Goal: Answer question/provide support

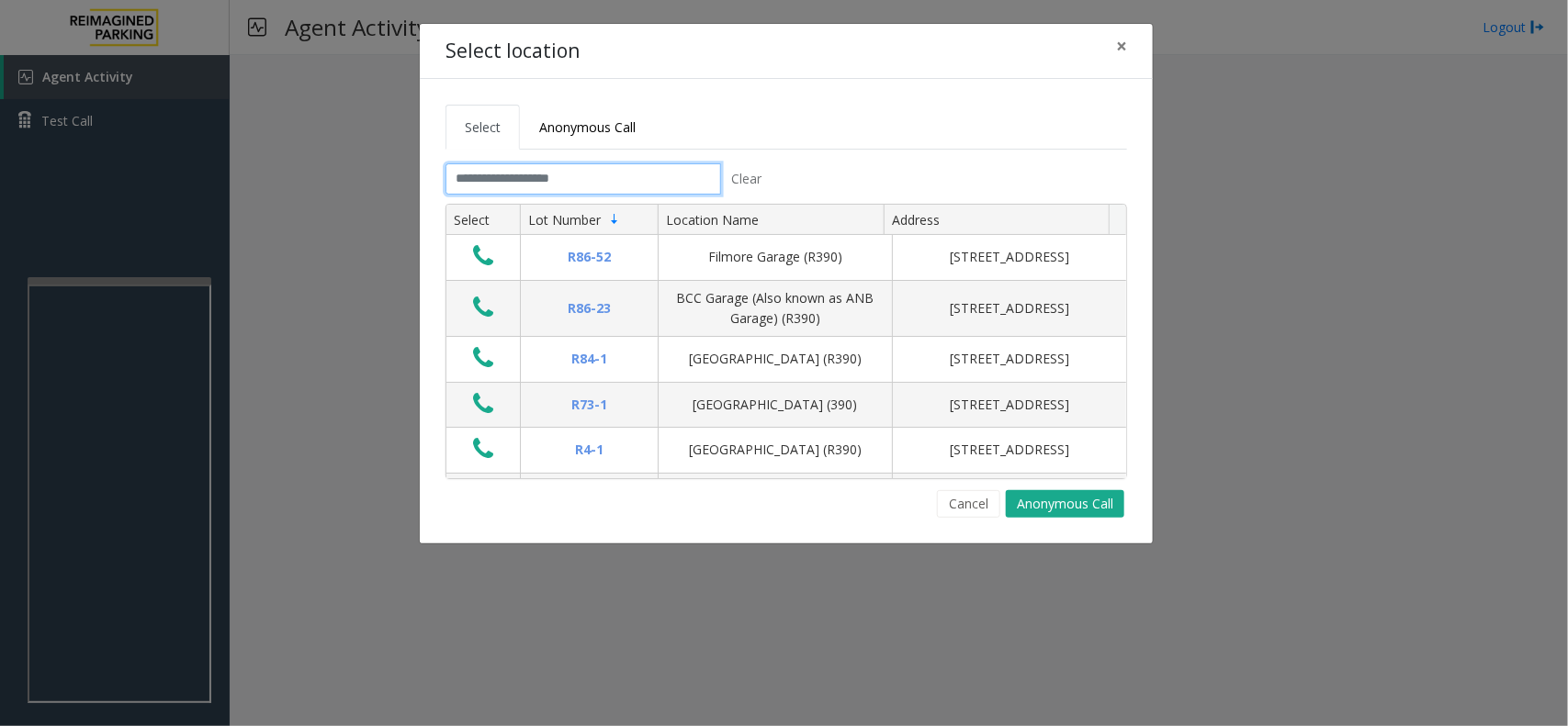
click at [554, 182] on input "text" at bounding box center [584, 179] width 276 height 32
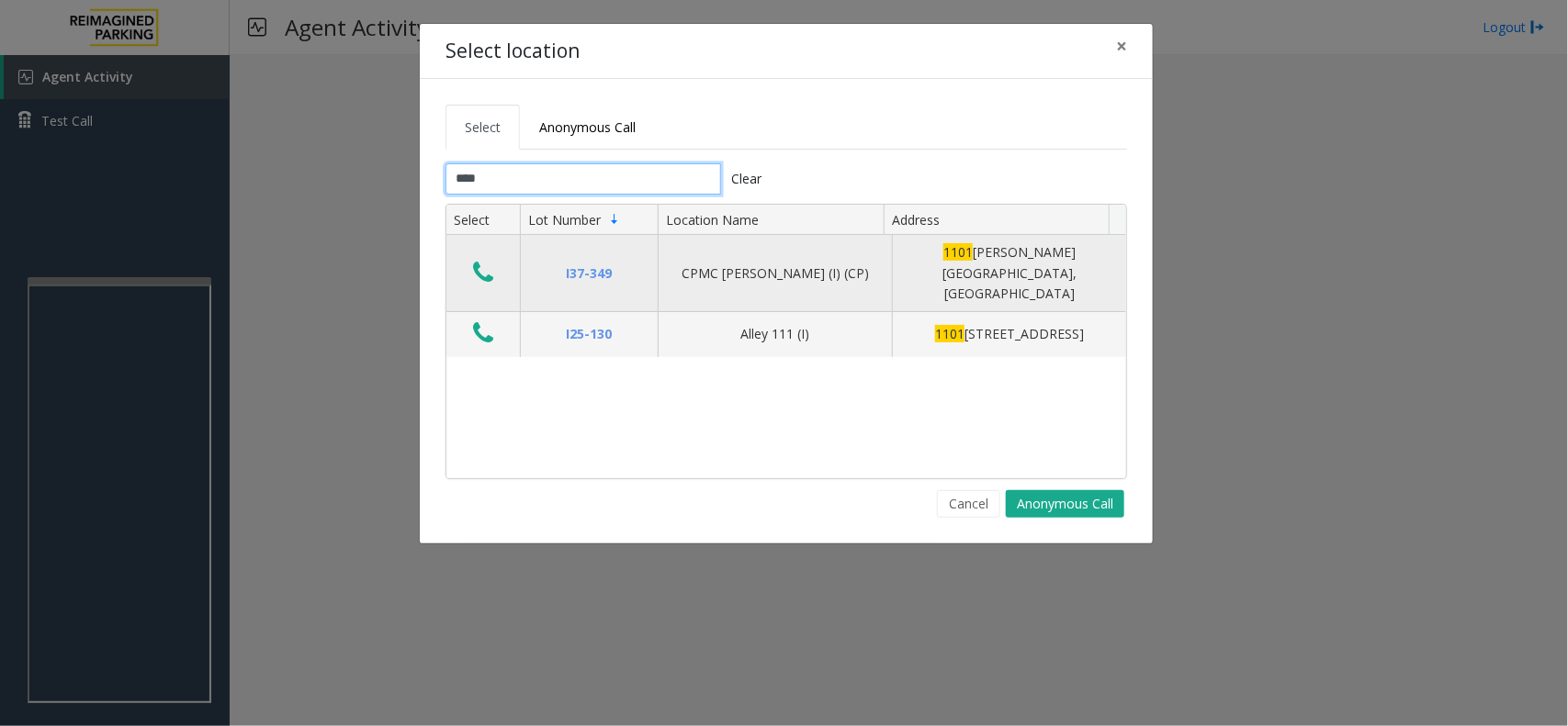
type input "****"
click at [477, 266] on icon "Data table" at bounding box center [482, 273] width 20 height 26
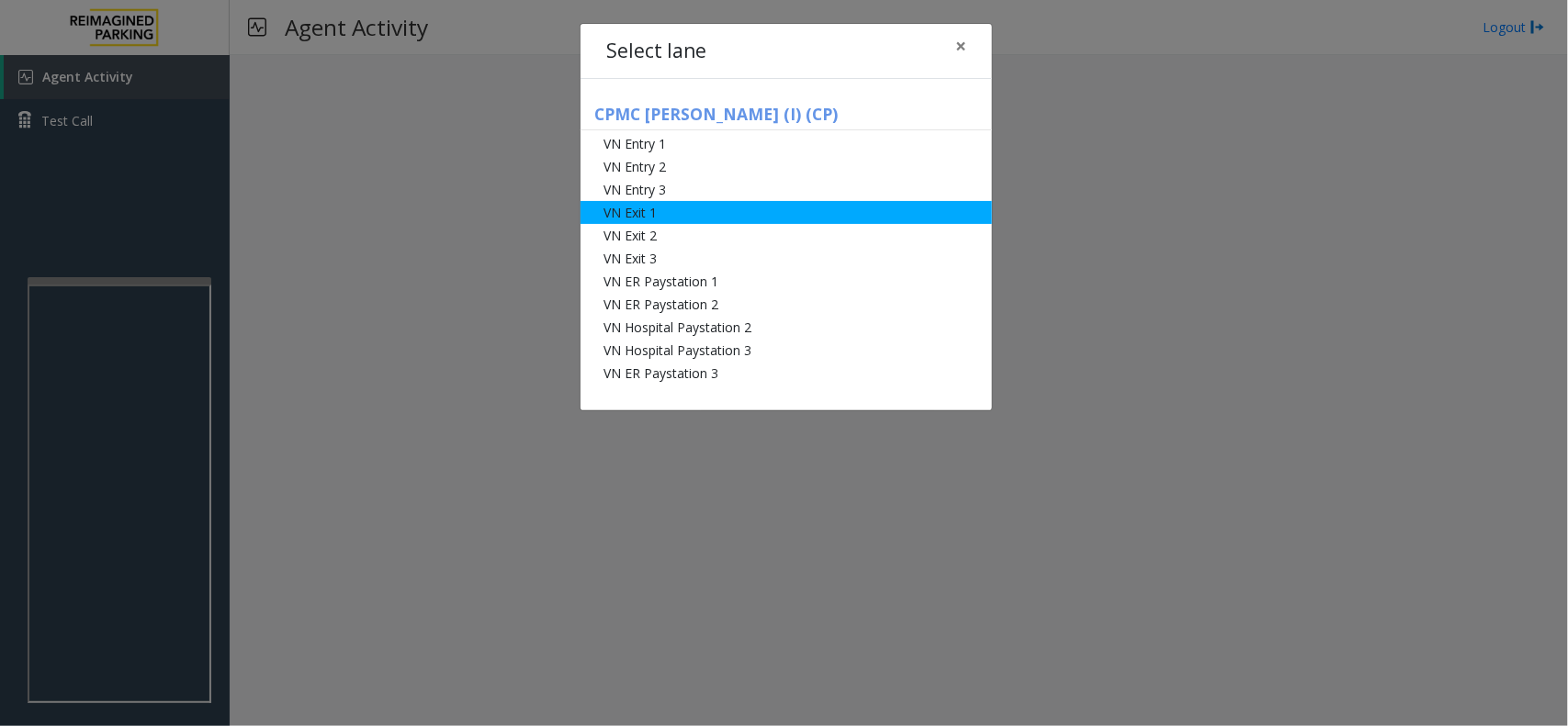
click at [678, 211] on li "VN Exit 1" at bounding box center [786, 212] width 411 height 23
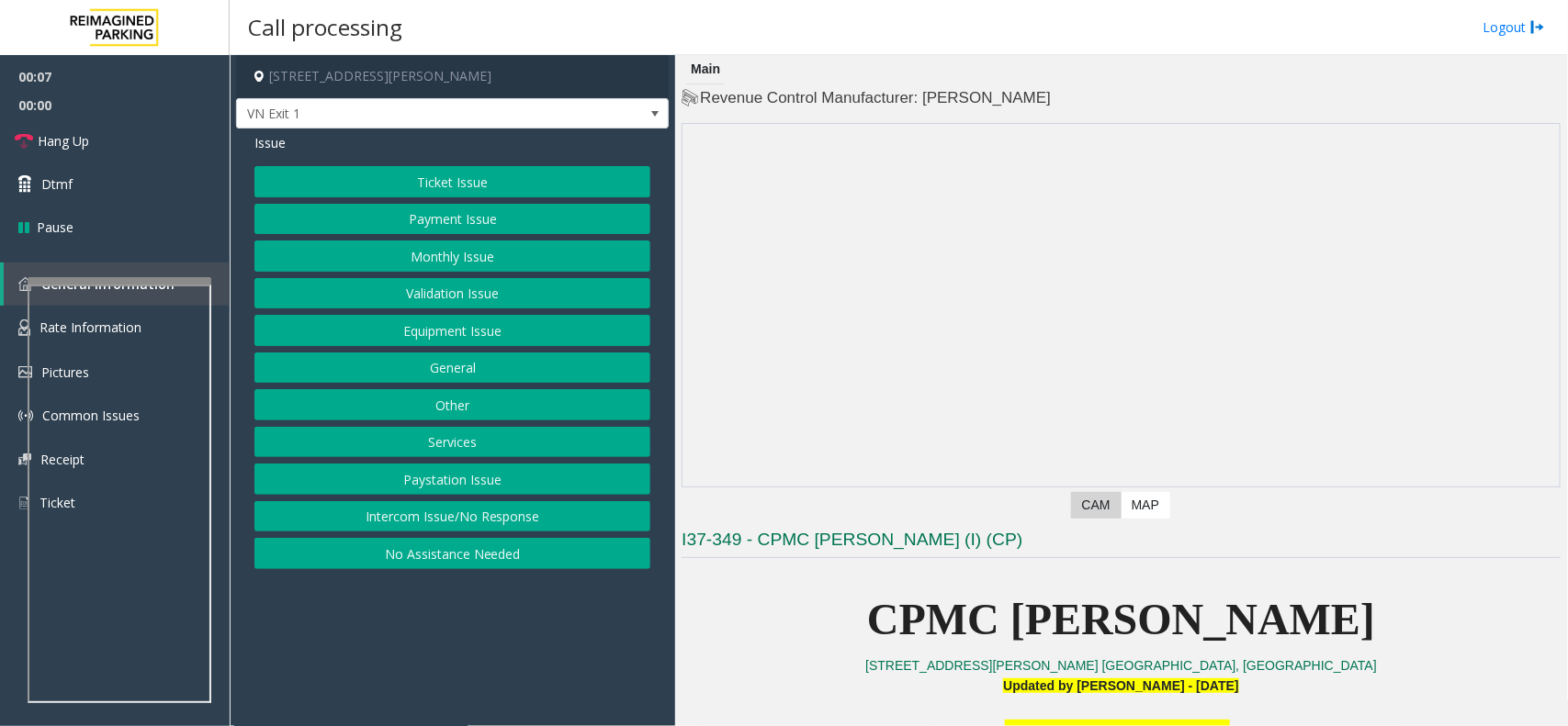
click at [447, 260] on button "Monthly Issue" at bounding box center [453, 256] width 396 height 32
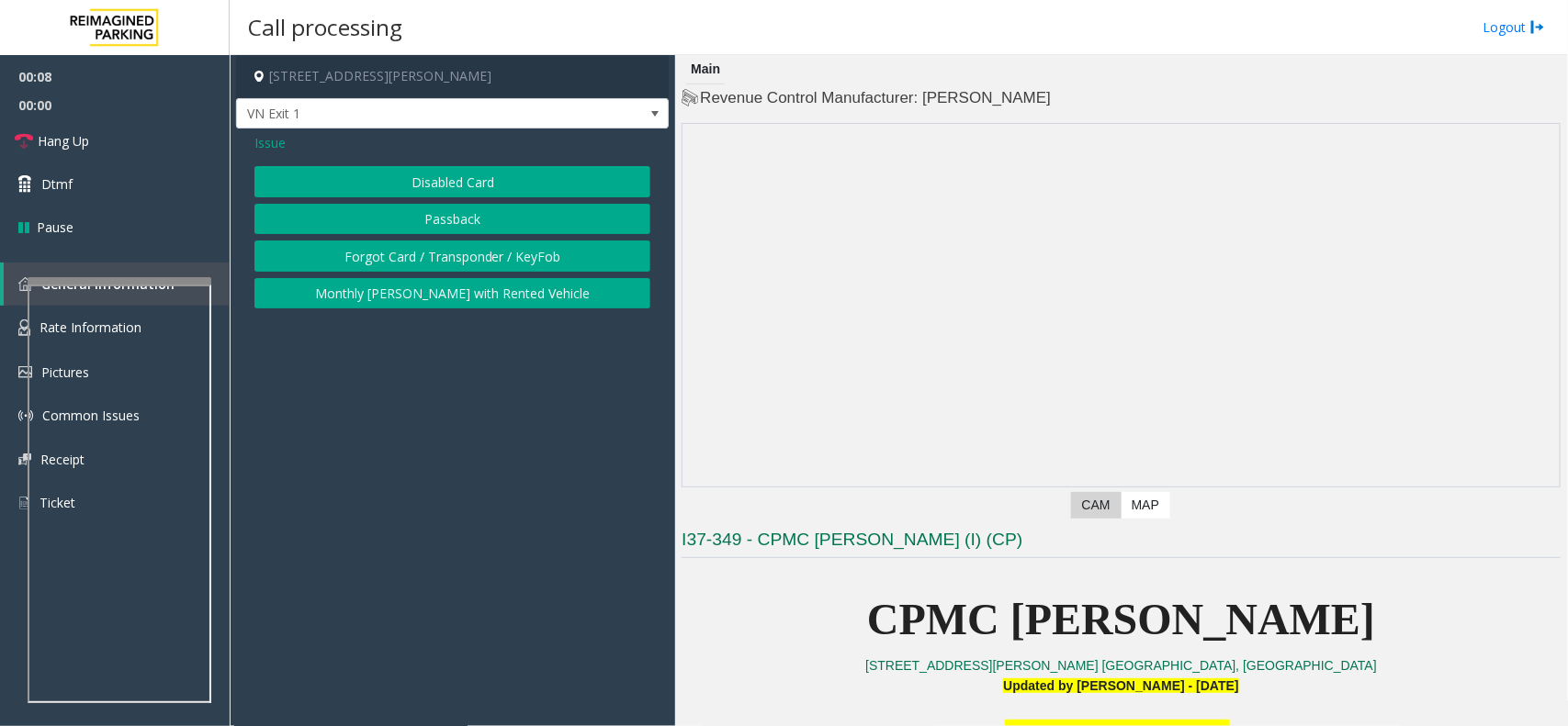
click at [464, 190] on button "Disabled Card" at bounding box center [453, 182] width 396 height 32
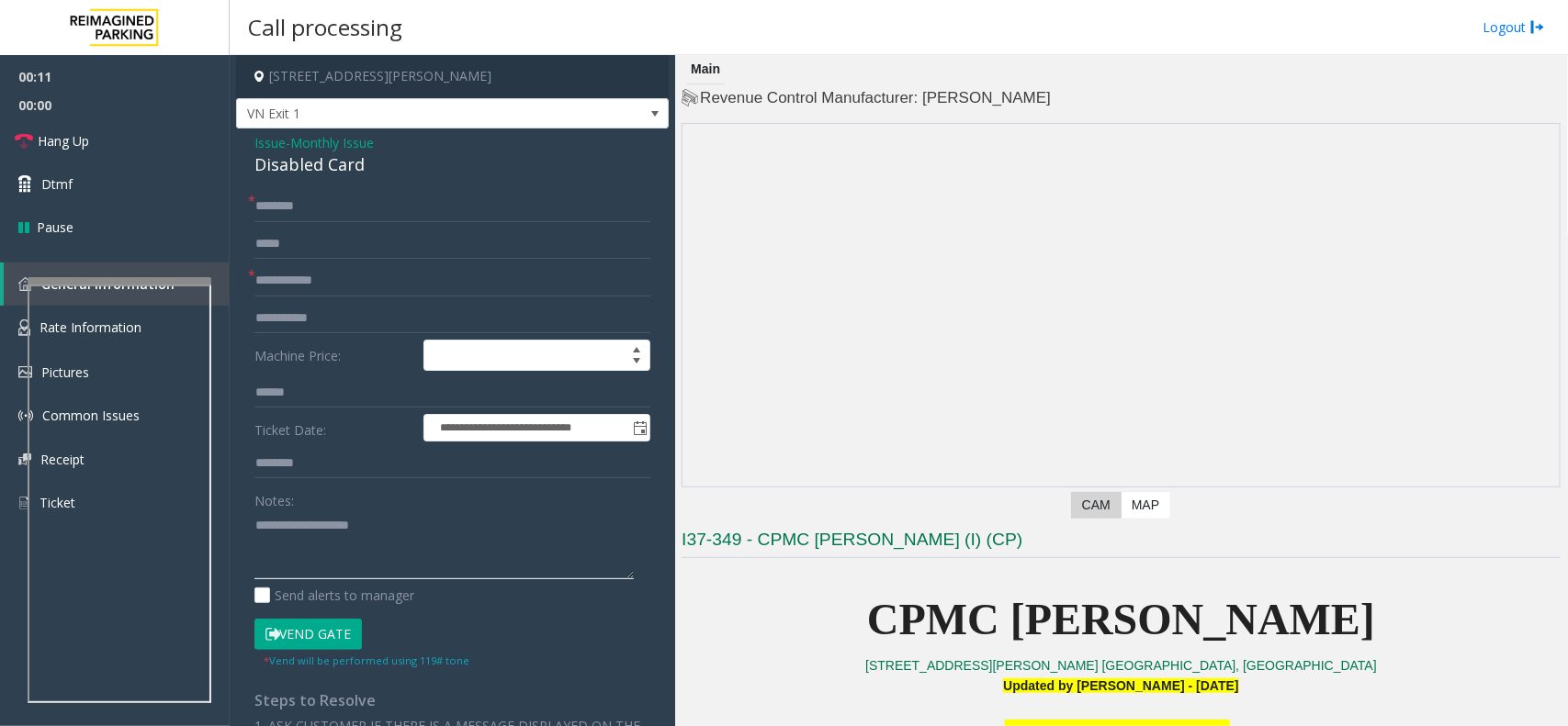
click at [289, 539] on textarea at bounding box center [444, 545] width 380 height 69
paste textarea "**********"
type textarea "**********"
click at [317, 212] on input "text" at bounding box center [453, 207] width 396 height 32
click at [305, 263] on form "**********" at bounding box center [453, 429] width 396 height 477
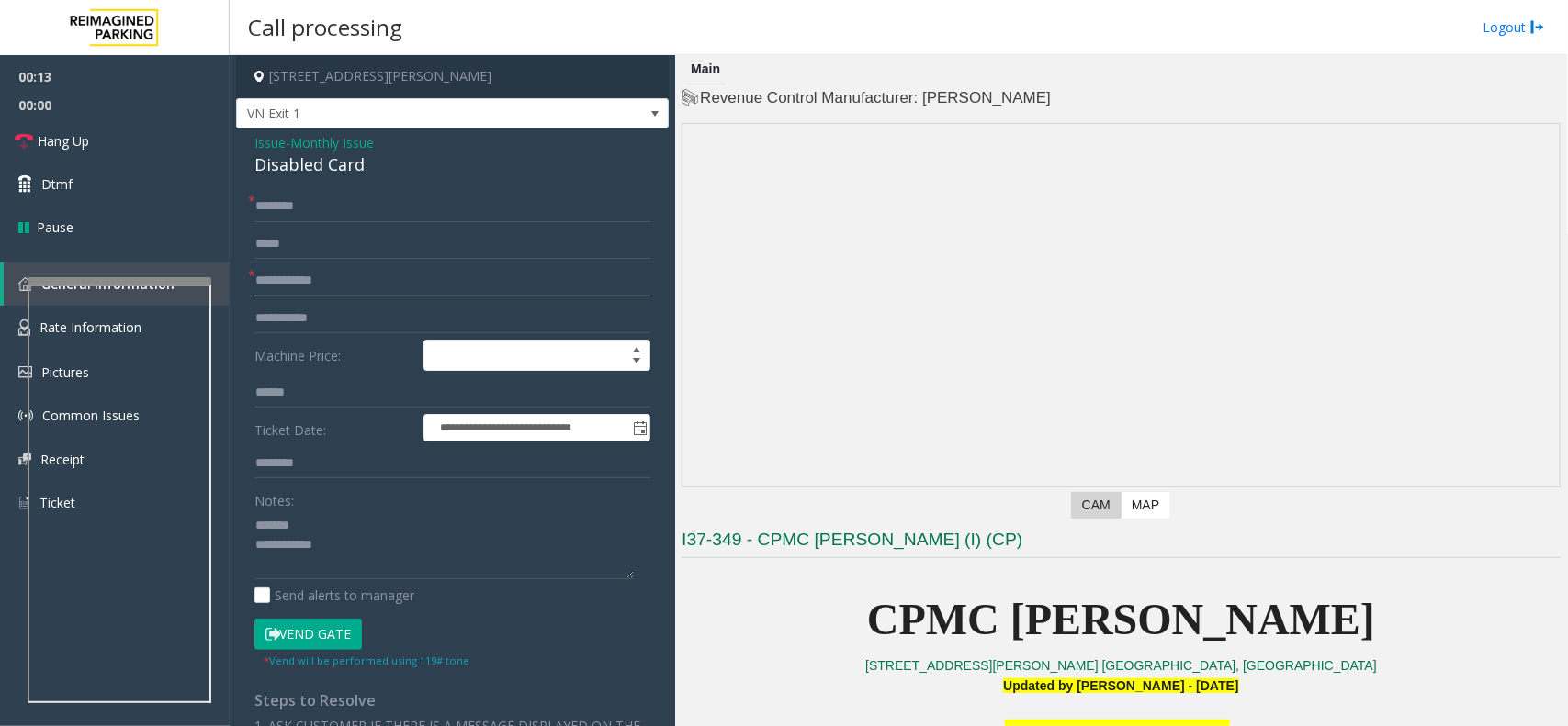
click at [305, 274] on input "text" at bounding box center [453, 280] width 396 height 32
click at [335, 149] on span "Monthly Issue" at bounding box center [331, 143] width 83 height 19
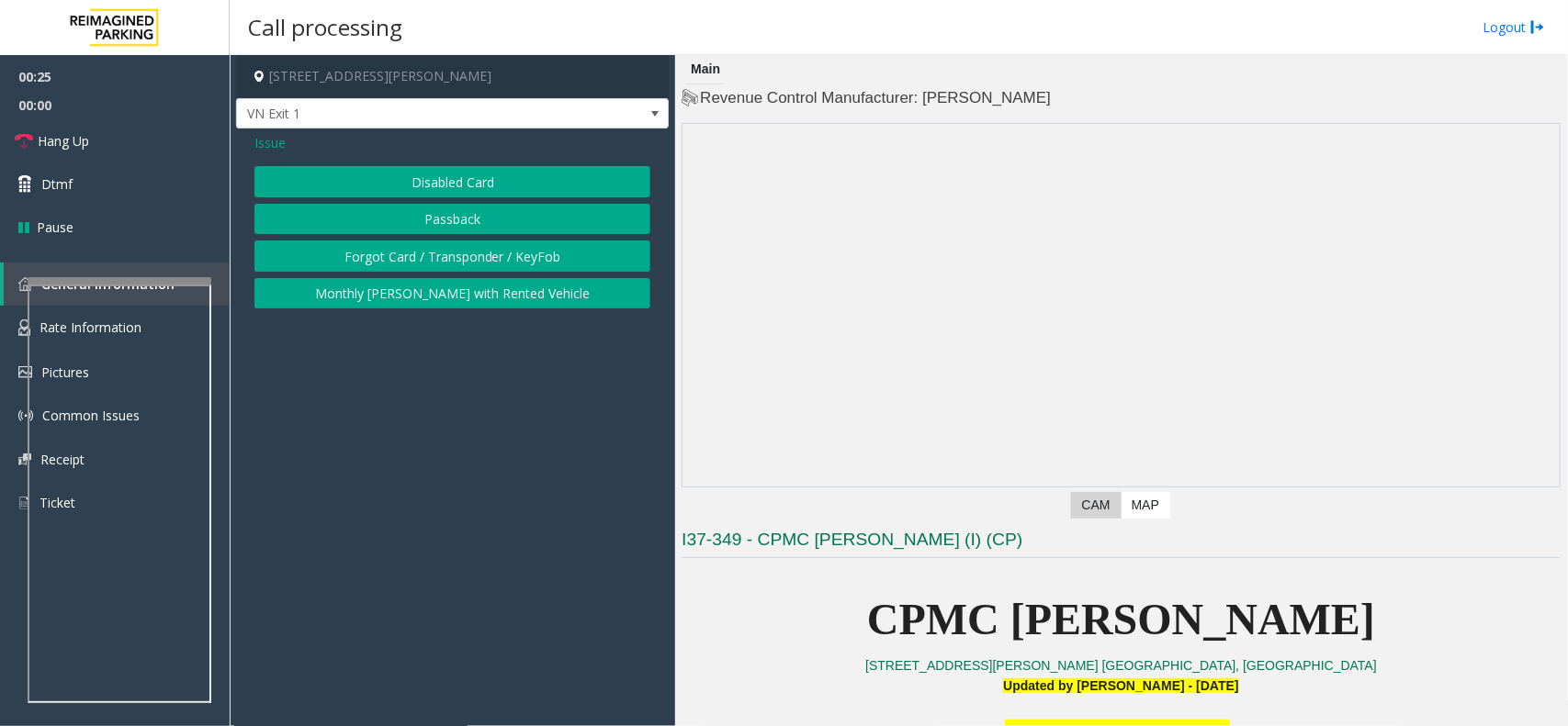
click at [259, 143] on span "Issue" at bounding box center [270, 143] width 32 height 19
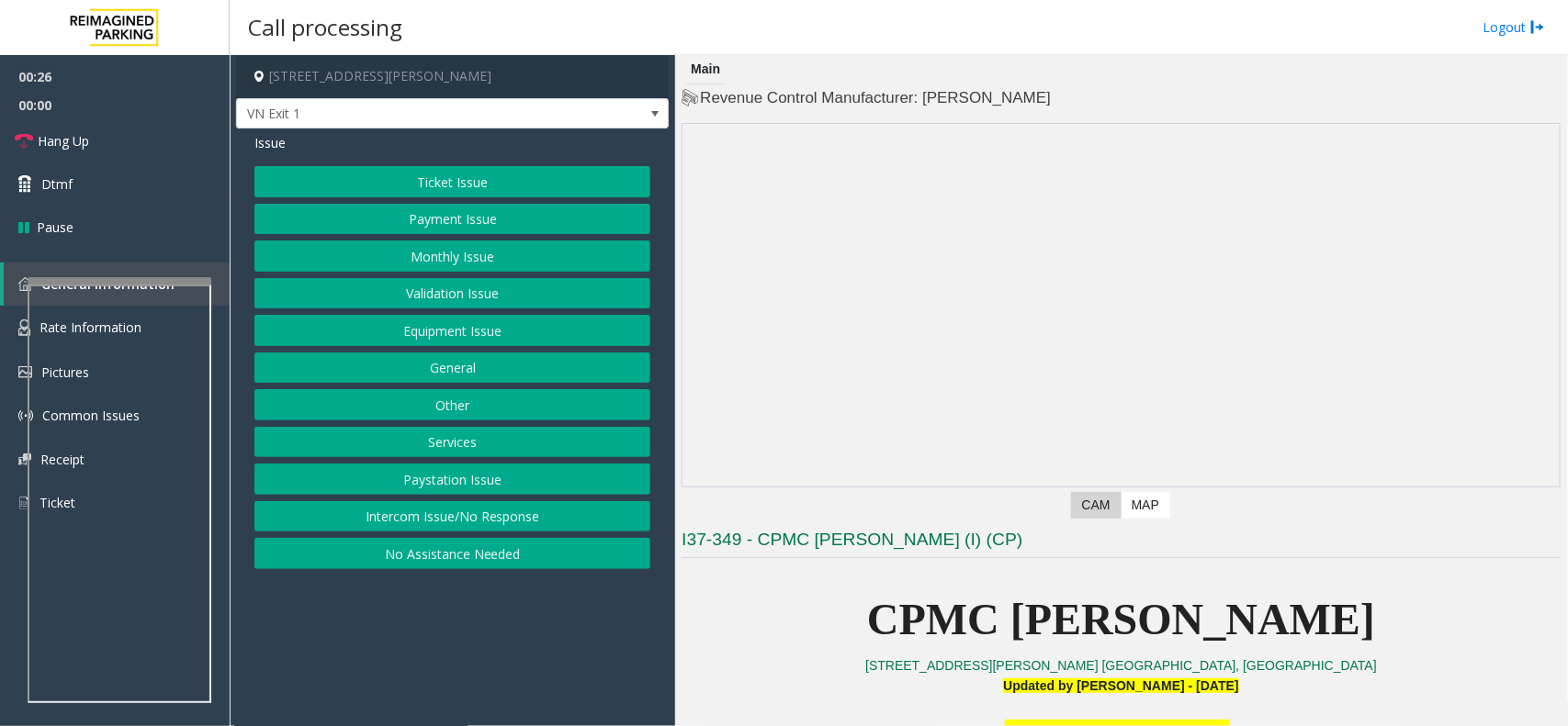
click at [405, 170] on button "Ticket Issue" at bounding box center [453, 182] width 396 height 32
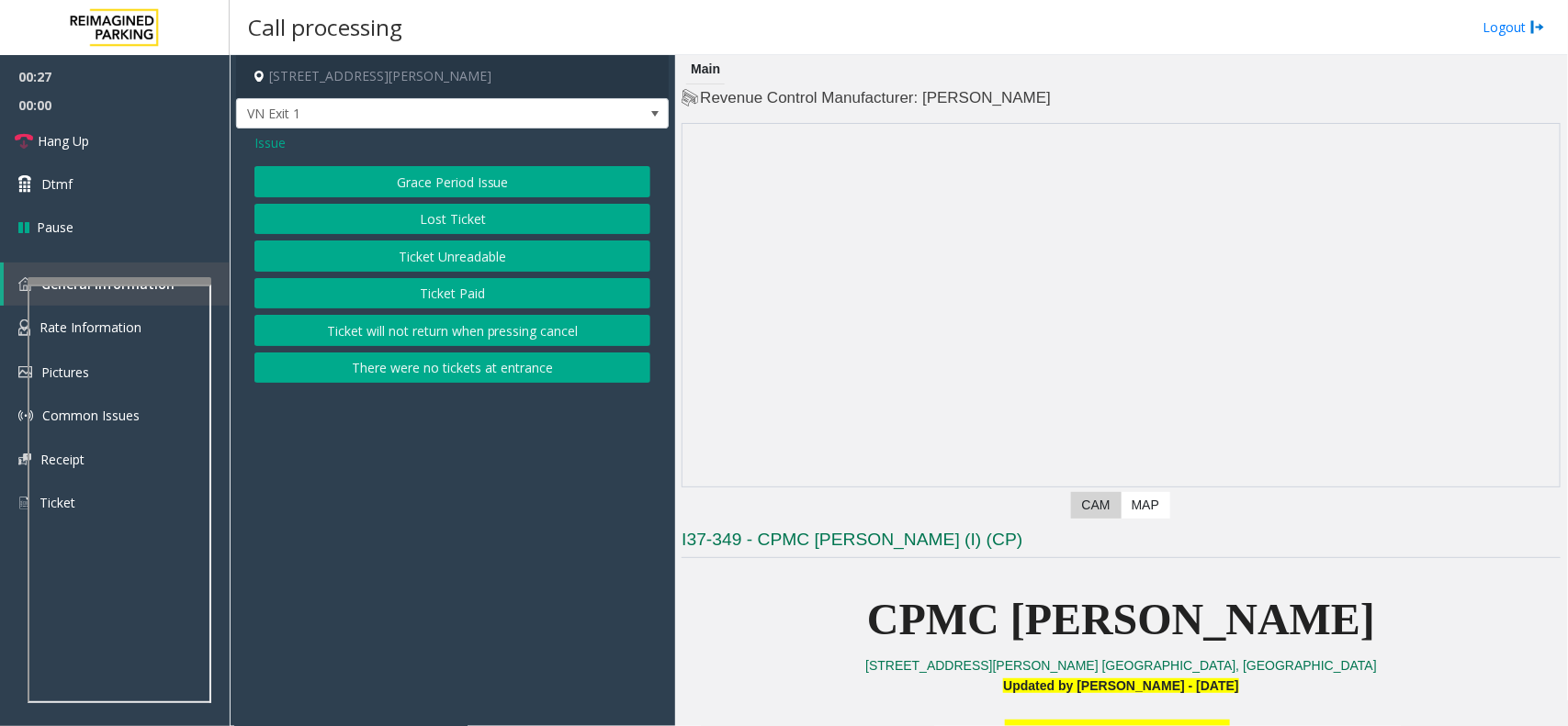
click at [432, 260] on button "Ticket Unreadable" at bounding box center [453, 256] width 396 height 32
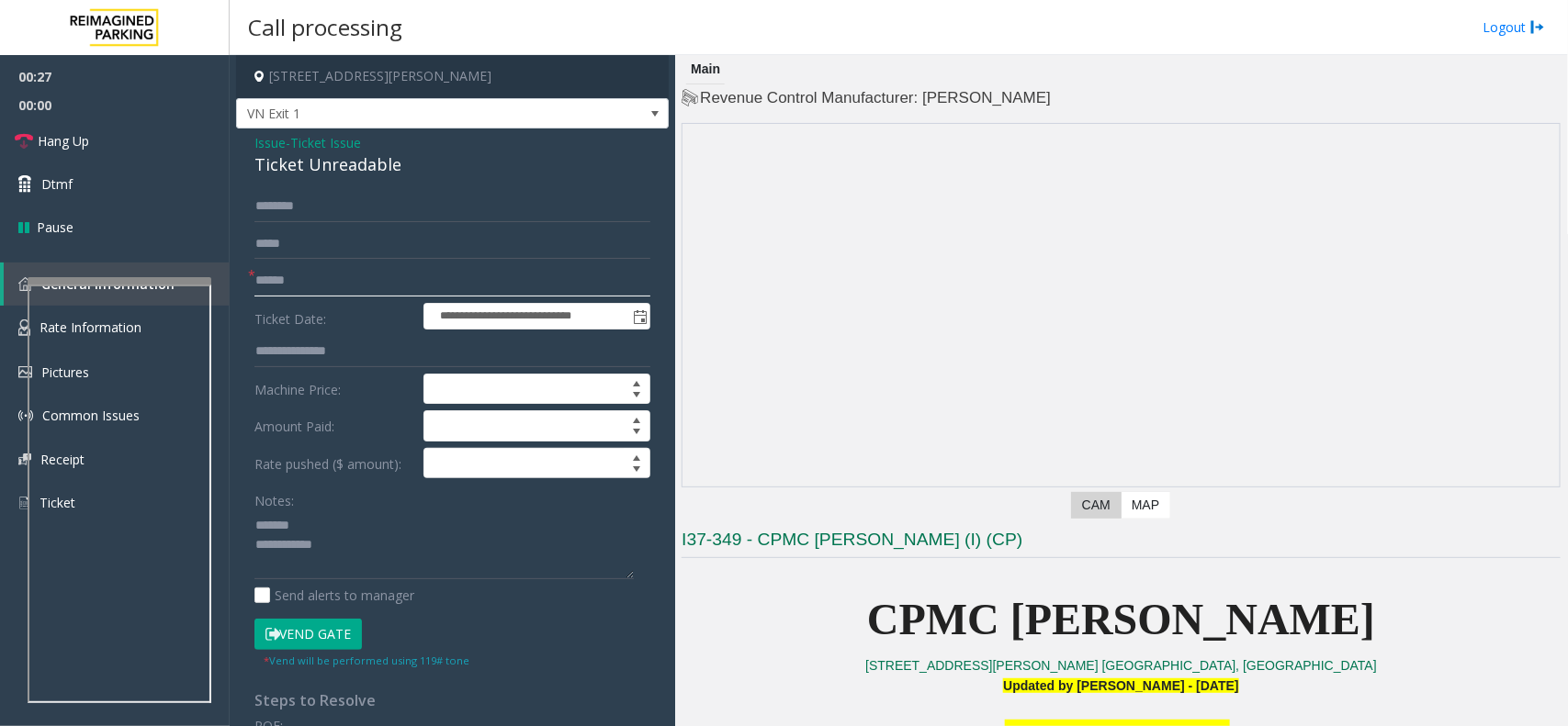
click at [322, 283] on input "text" at bounding box center [453, 280] width 396 height 32
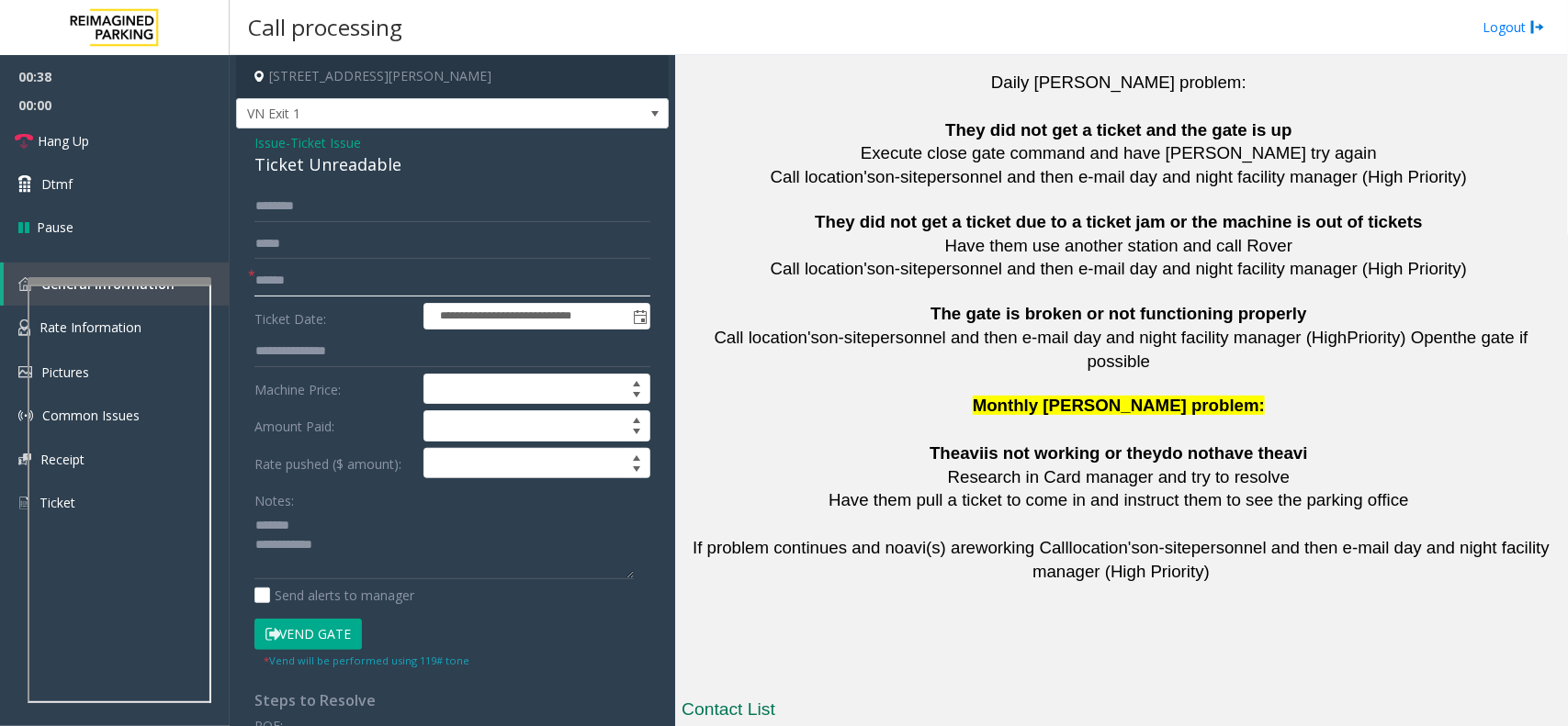
scroll to position [4083, 0]
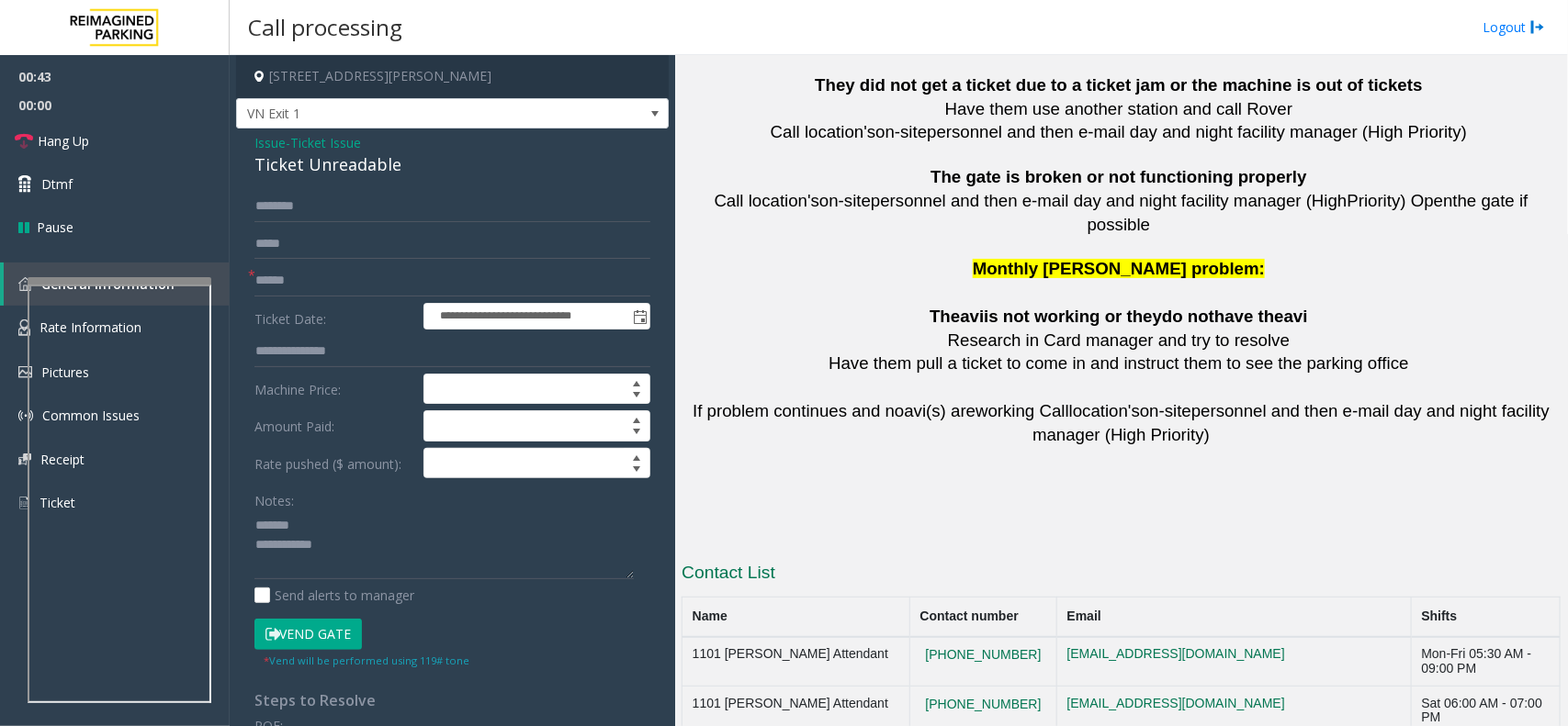
copy button "415.600.8994"
drag, startPoint x: 1021, startPoint y: 613, endPoint x: 920, endPoint y: 616, distance: 101.0
click at [129, 312] on div at bounding box center [111, 315] width 184 height 8
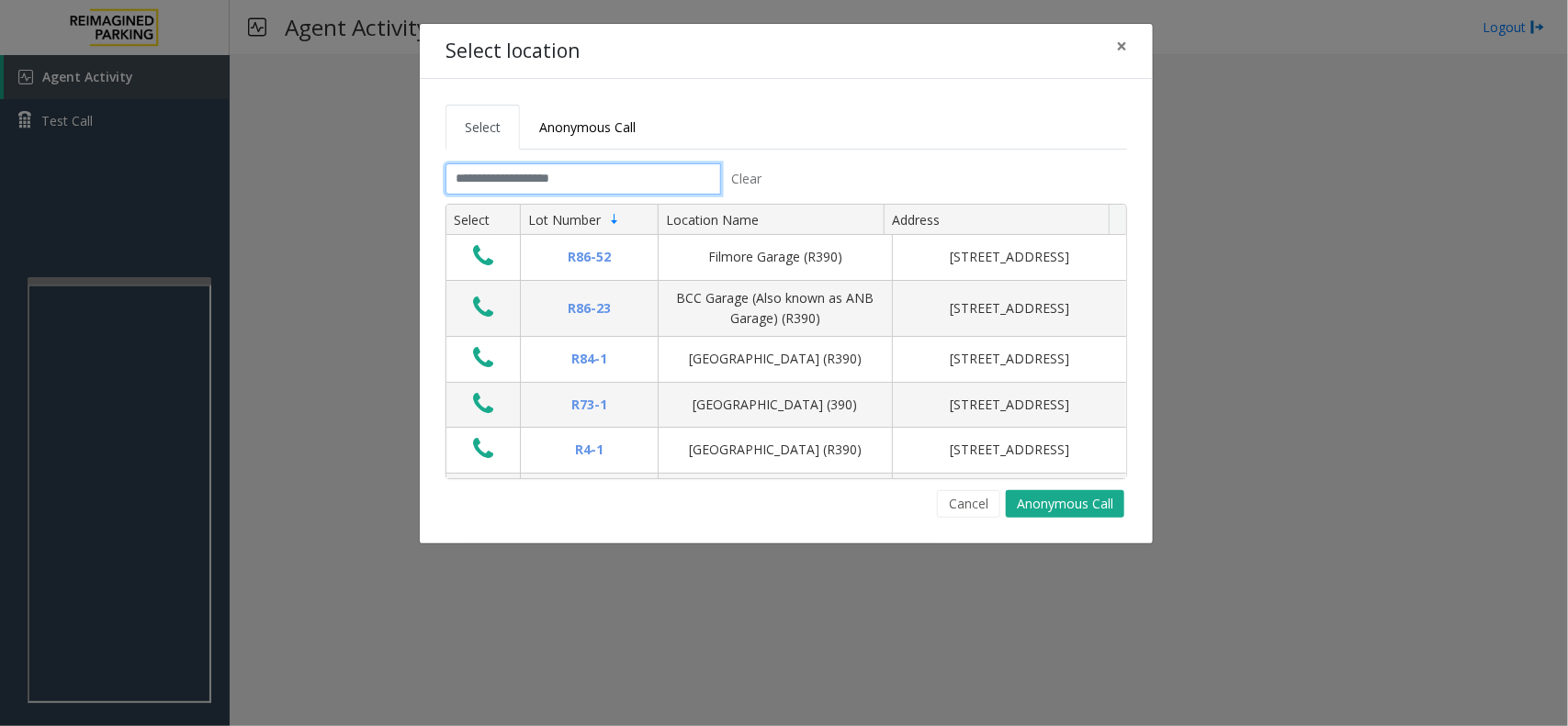
click at [588, 172] on input "text" at bounding box center [584, 179] width 276 height 32
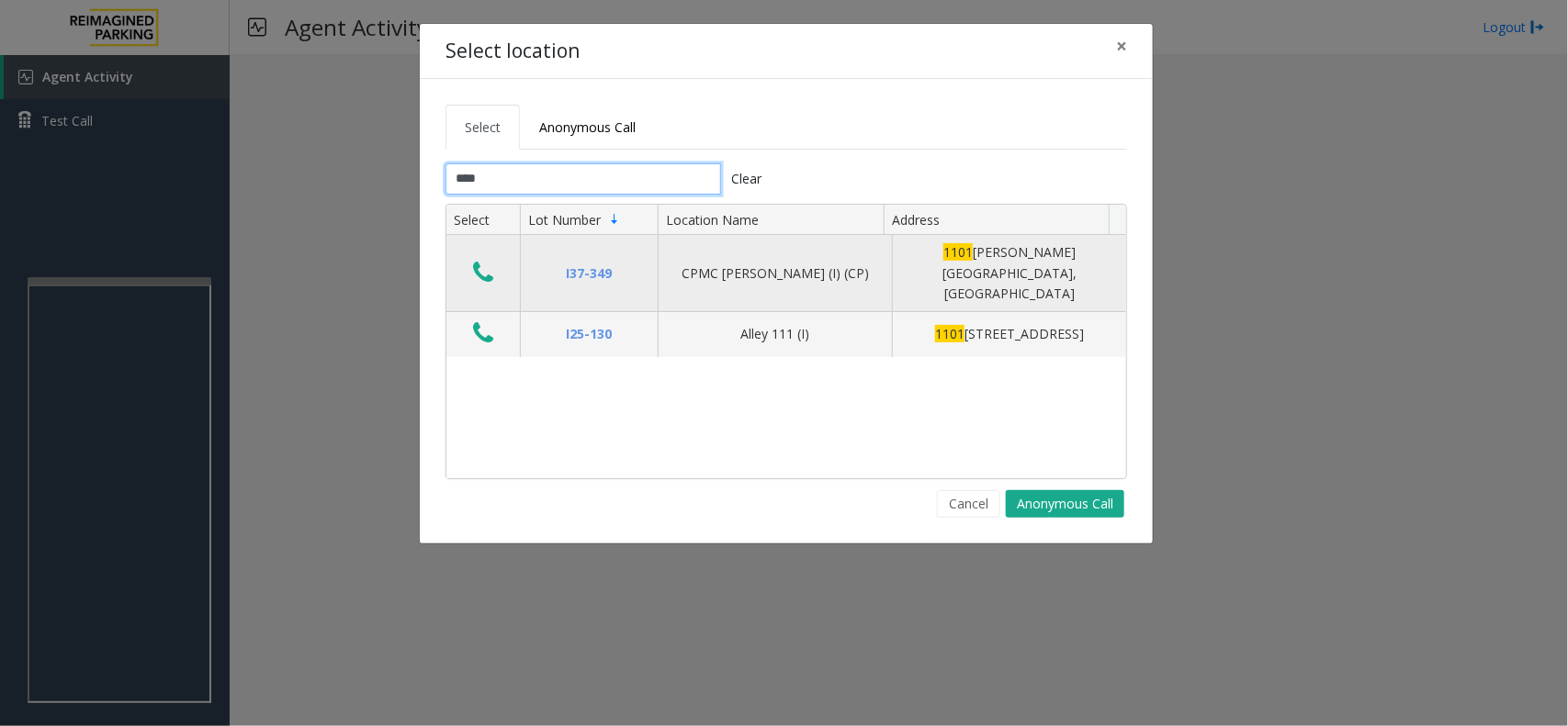
type input "****"
click at [475, 260] on icon "Data table" at bounding box center [482, 273] width 20 height 26
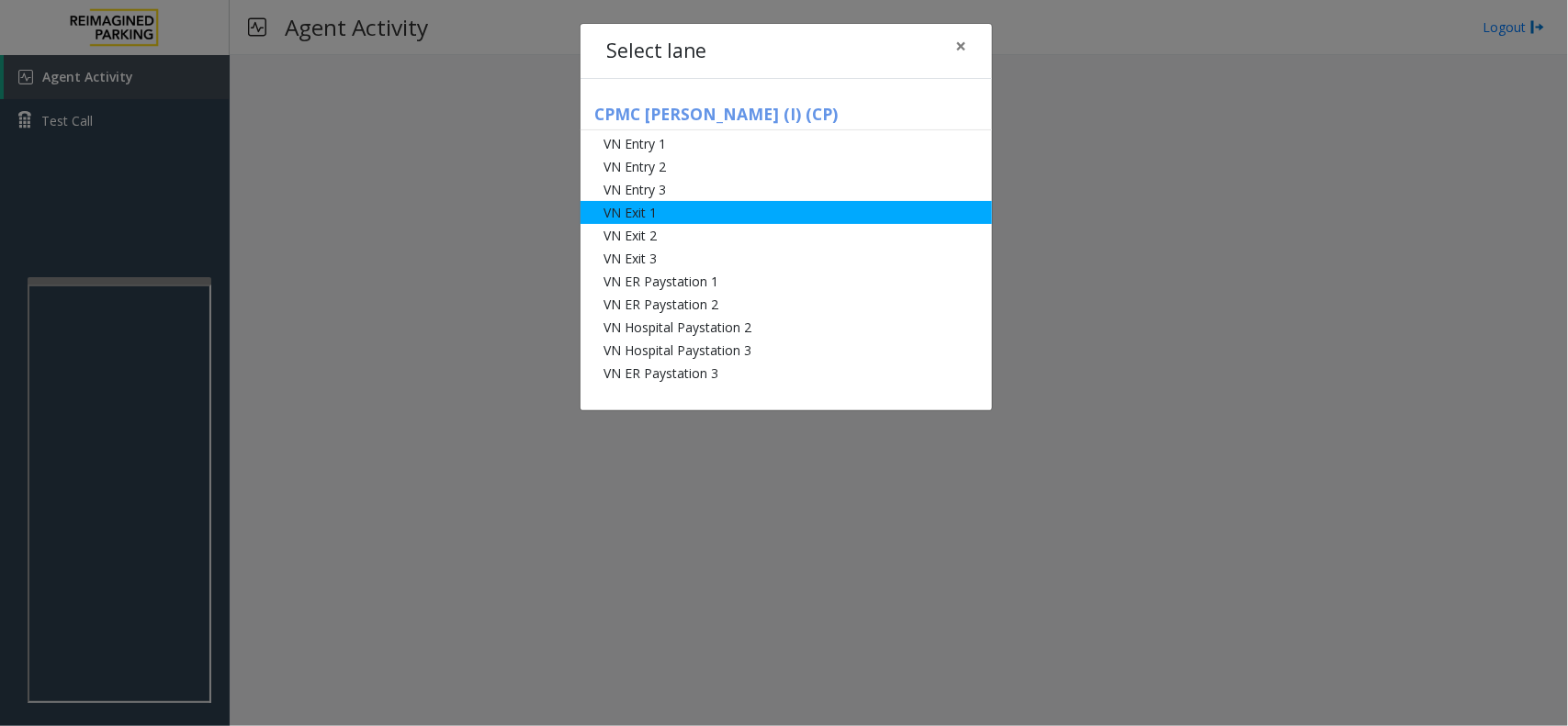
click at [653, 214] on li "VN Exit 1" at bounding box center [786, 212] width 411 height 23
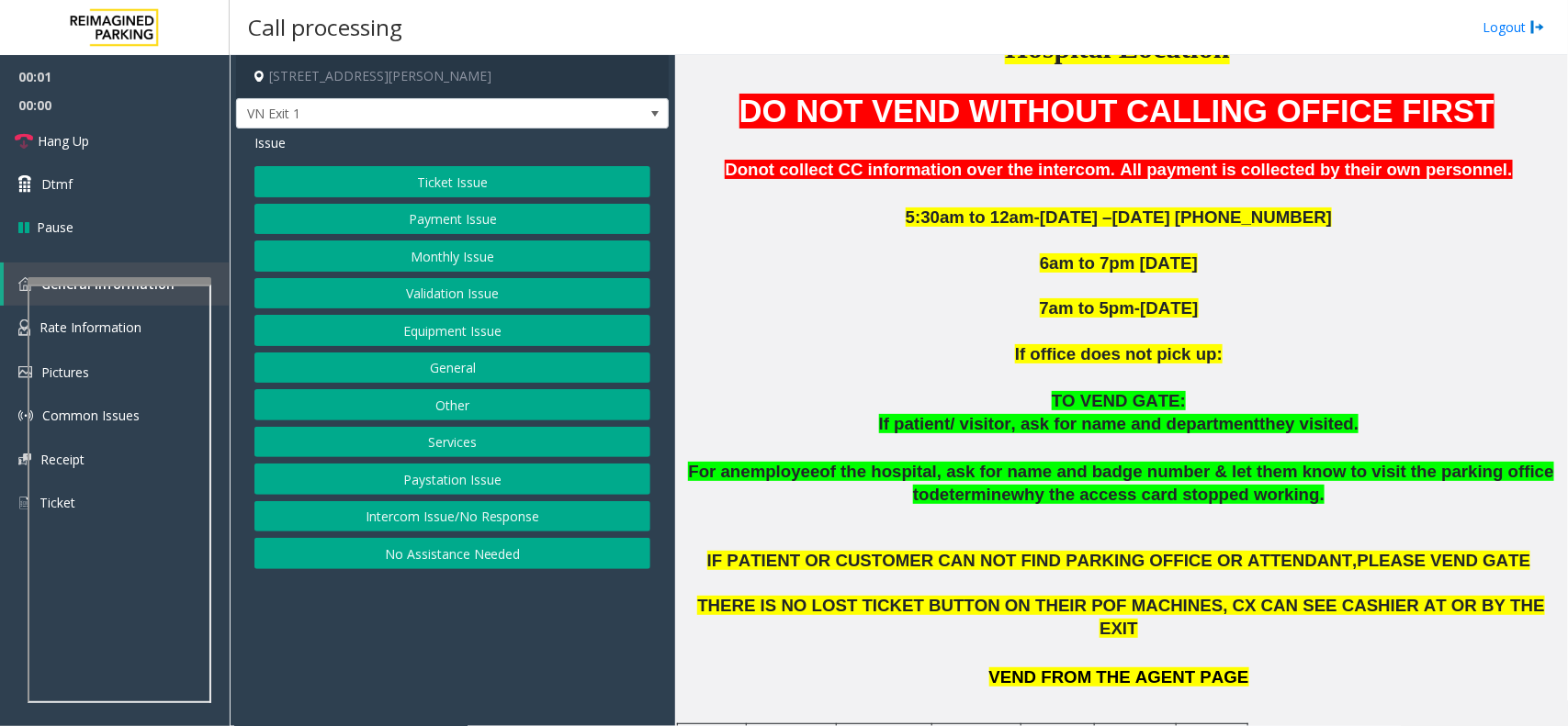
scroll to position [1148, 0]
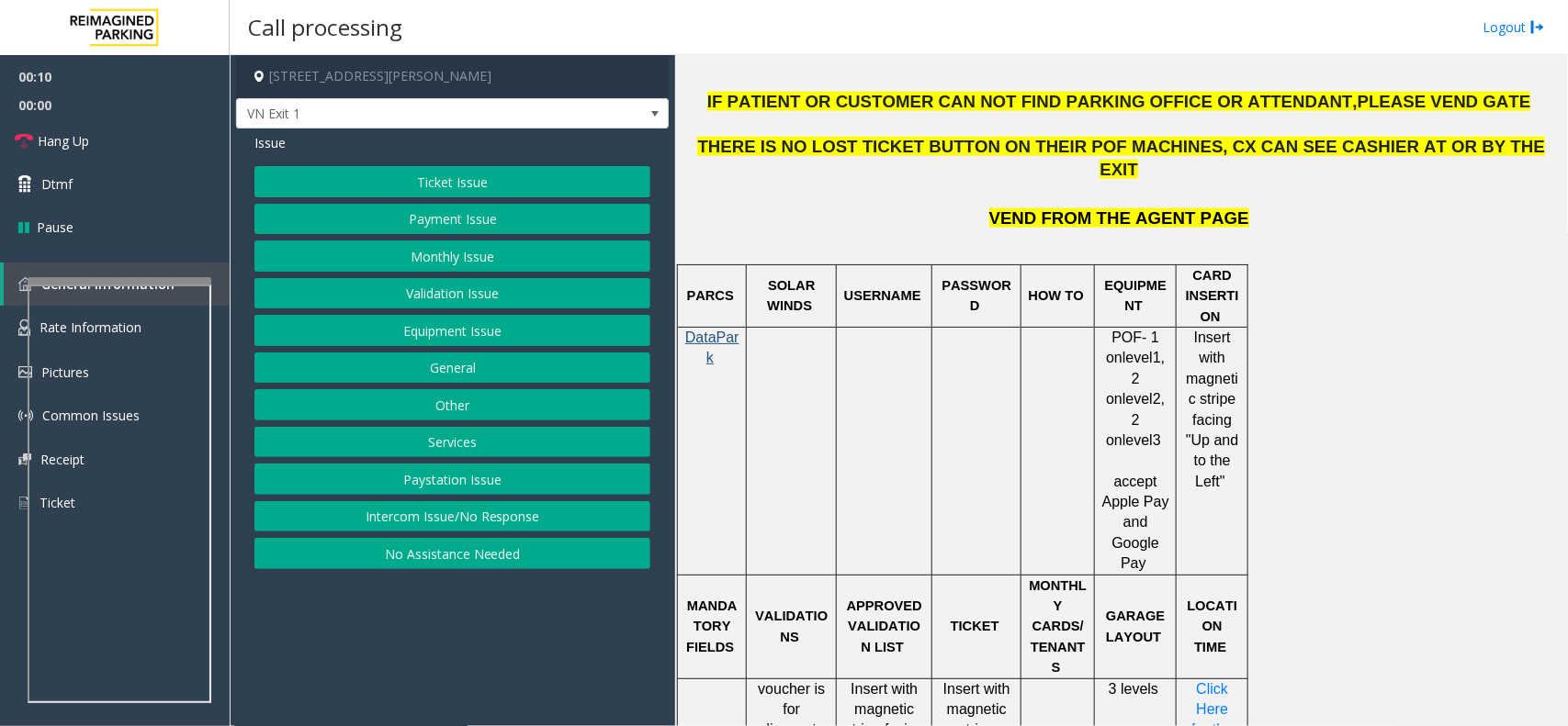
click at [497, 328] on button "Equipment Issue" at bounding box center [453, 330] width 396 height 32
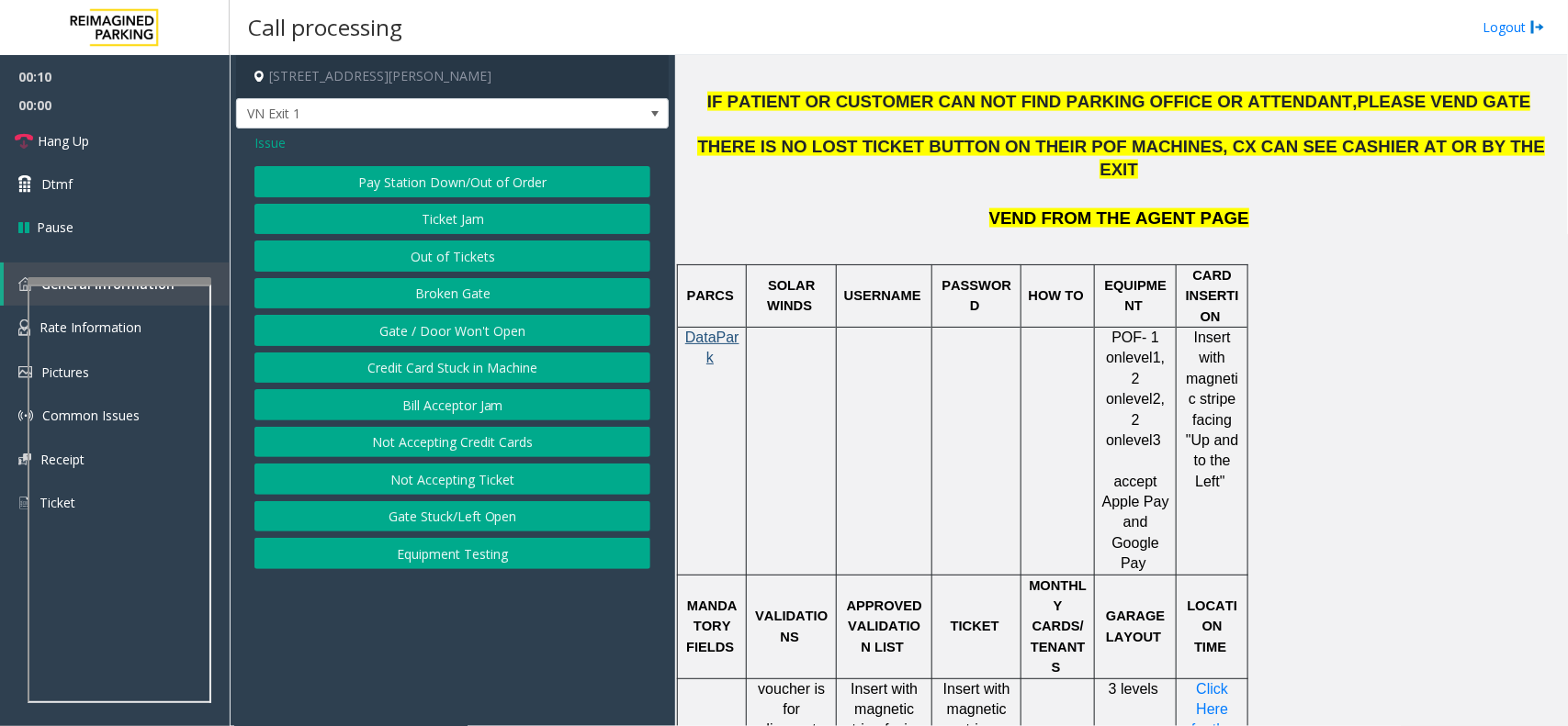
click at [497, 328] on button "Gate / Door Won't Open" at bounding box center [453, 330] width 396 height 32
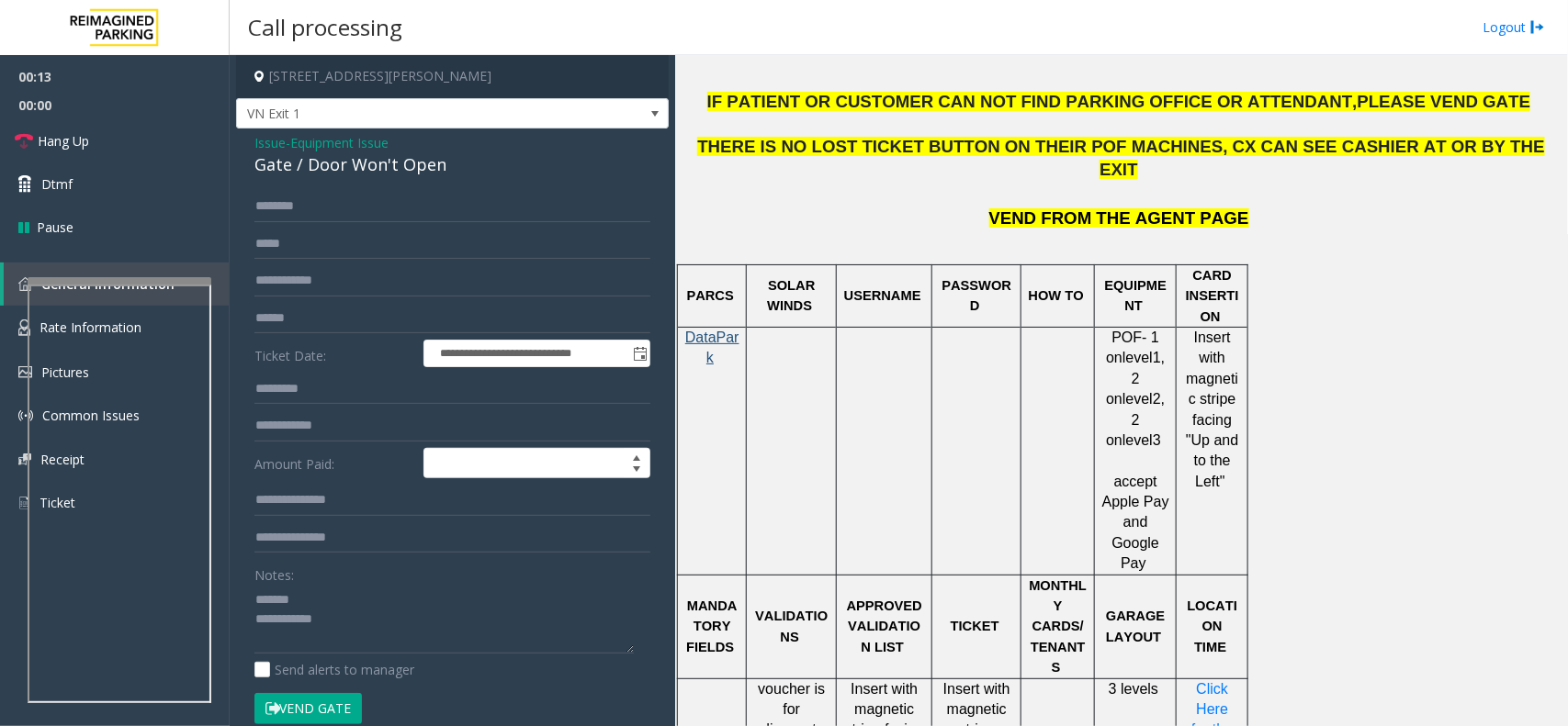
click at [306, 180] on div "**********" at bounding box center [453, 583] width 432 height 911
click at [313, 165] on div "Gate / Door Won't Open" at bounding box center [453, 165] width 396 height 25
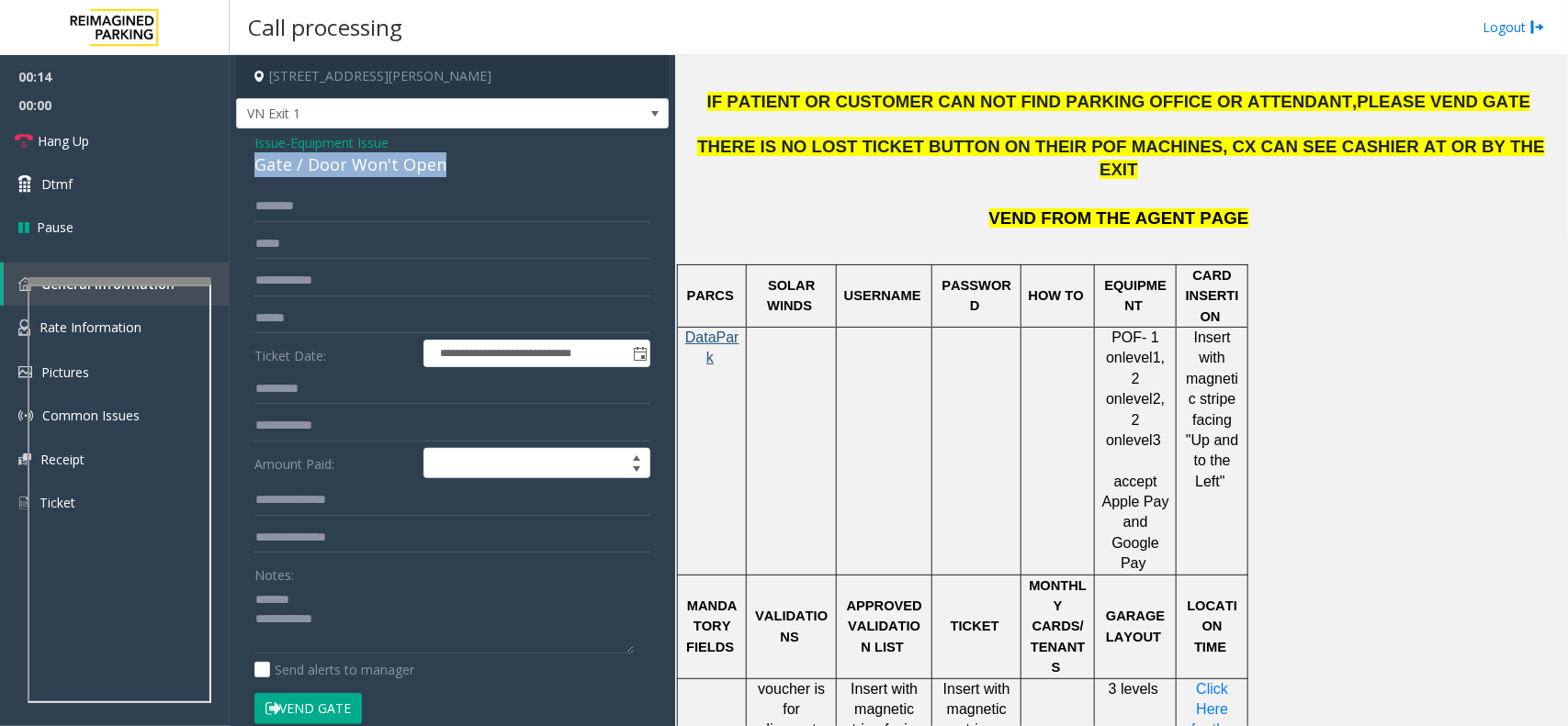
click at [313, 165] on div "Gate / Door Won't Open" at bounding box center [453, 165] width 396 height 25
copy div "Gate / Door Won't Open"
click at [320, 602] on textarea at bounding box center [444, 620] width 380 height 69
paste textarea "**********"
click at [360, 631] on textarea at bounding box center [444, 620] width 380 height 69
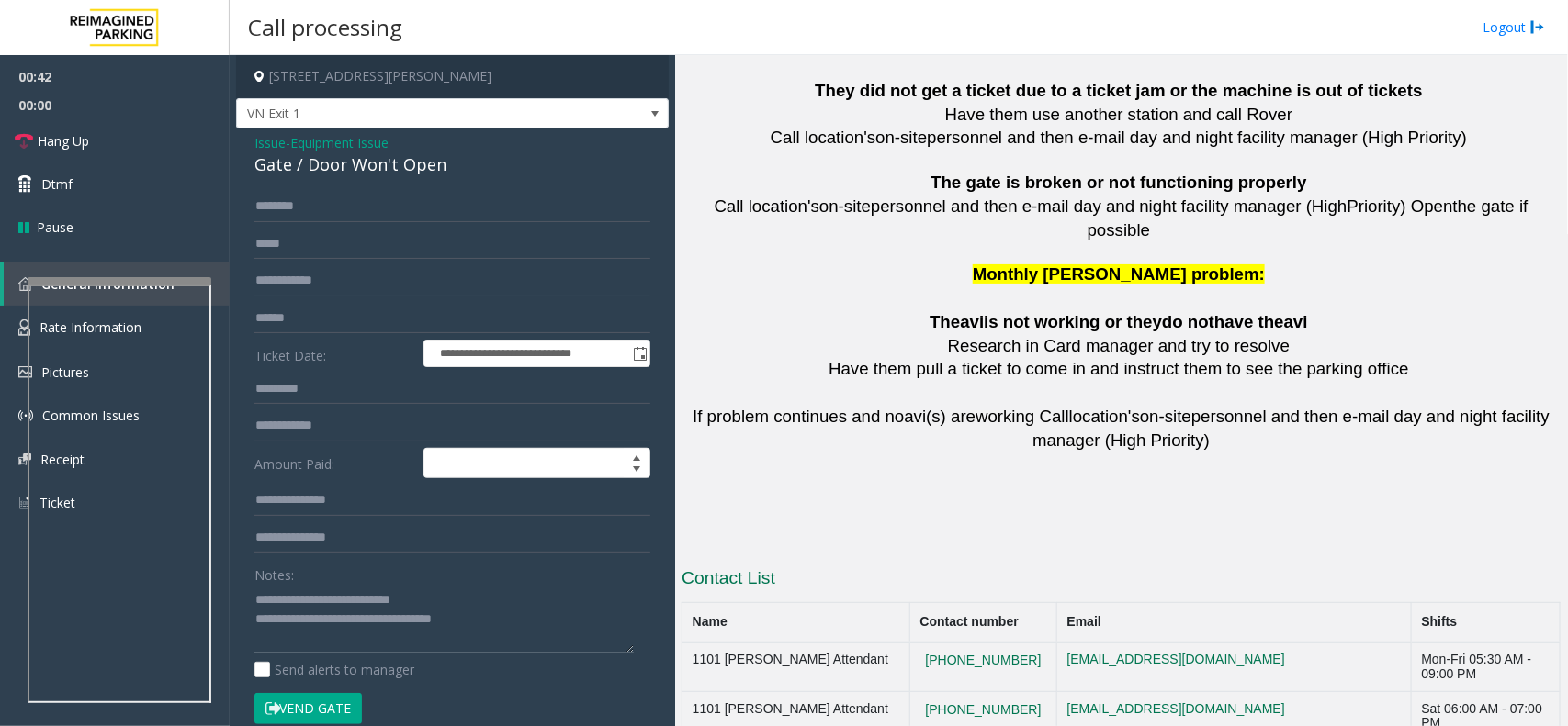
scroll to position [4083, 0]
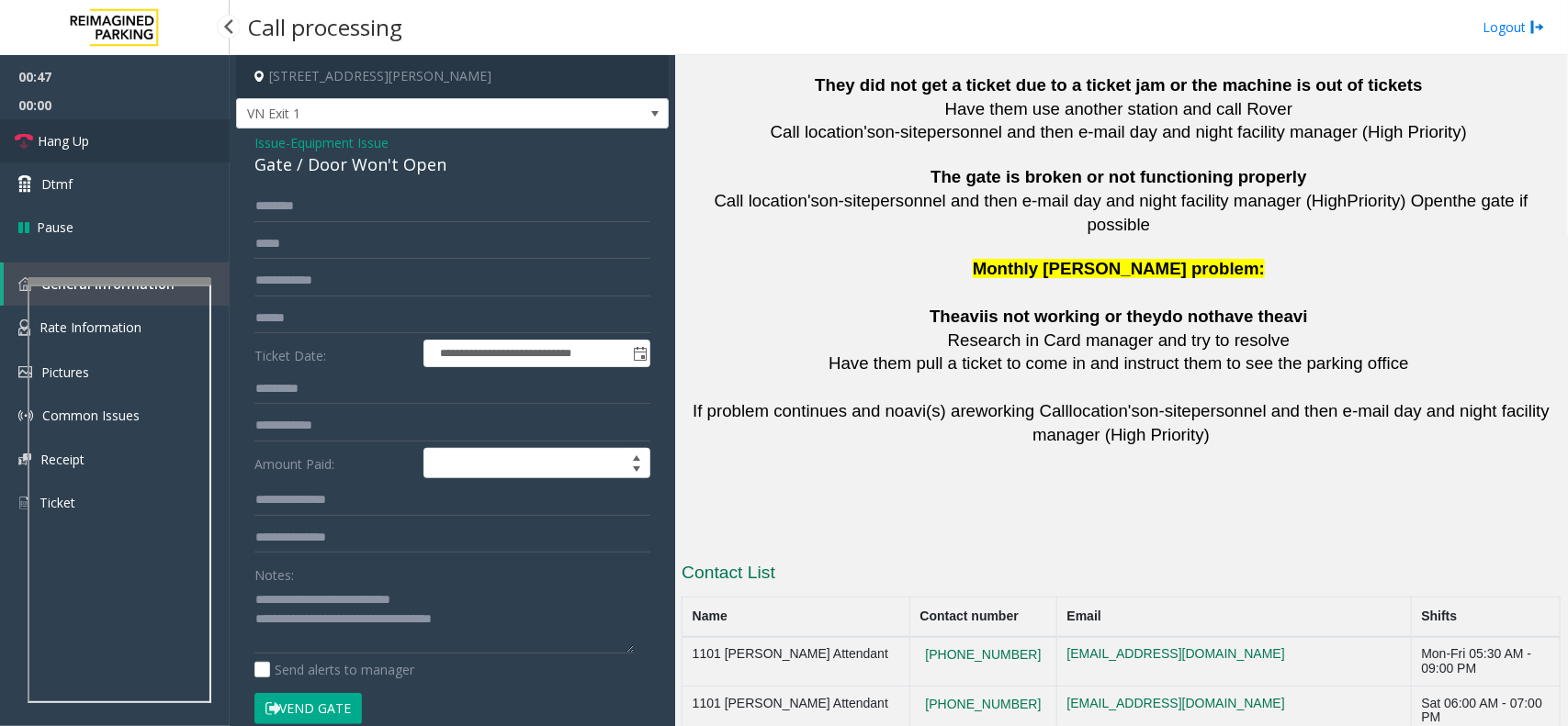
click at [107, 143] on link "Hang Up" at bounding box center [115, 141] width 230 height 43
click at [507, 611] on textarea at bounding box center [444, 620] width 380 height 69
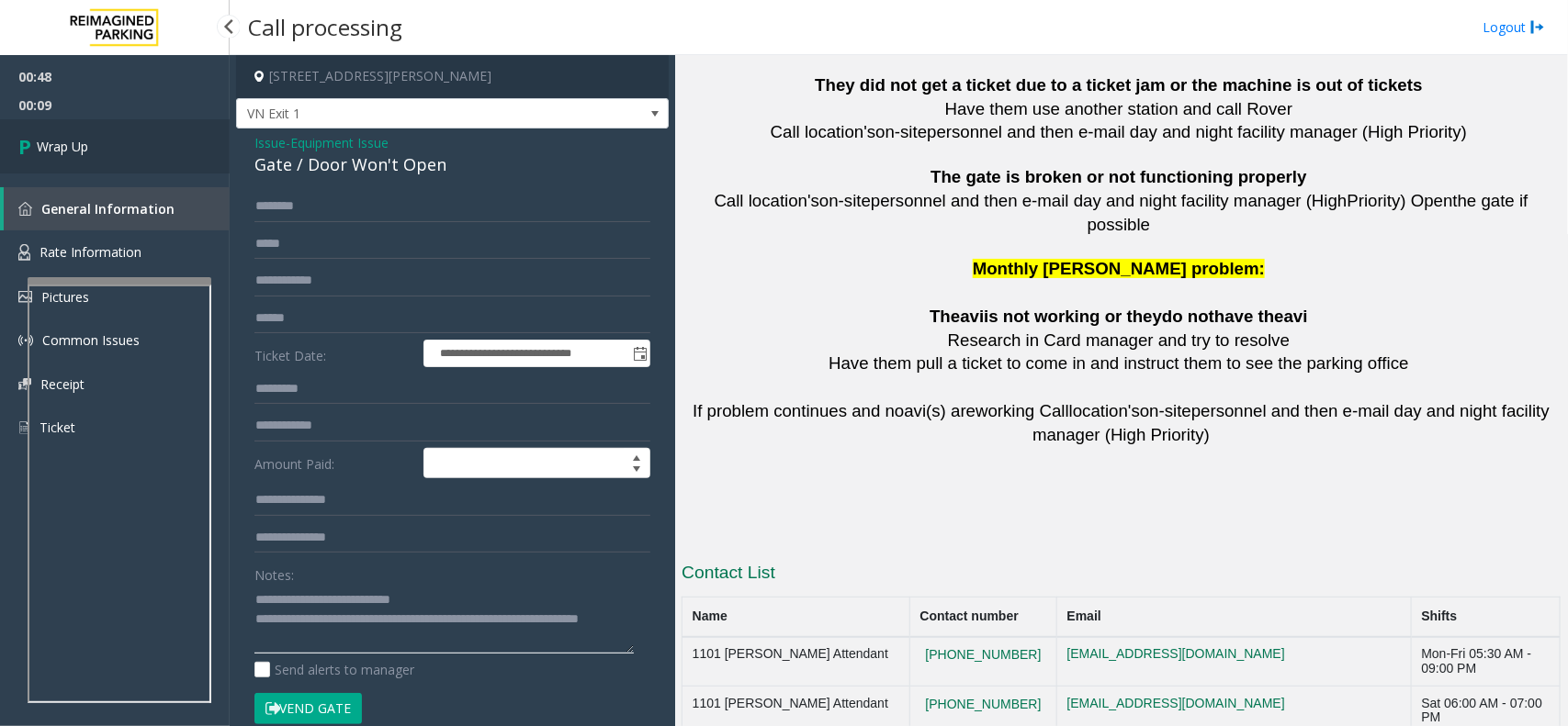
type textarea "**********"
click at [88, 138] on span "Wrap Up" at bounding box center [62, 146] width 52 height 19
click at [103, 148] on link "Wrap Up" at bounding box center [115, 146] width 230 height 55
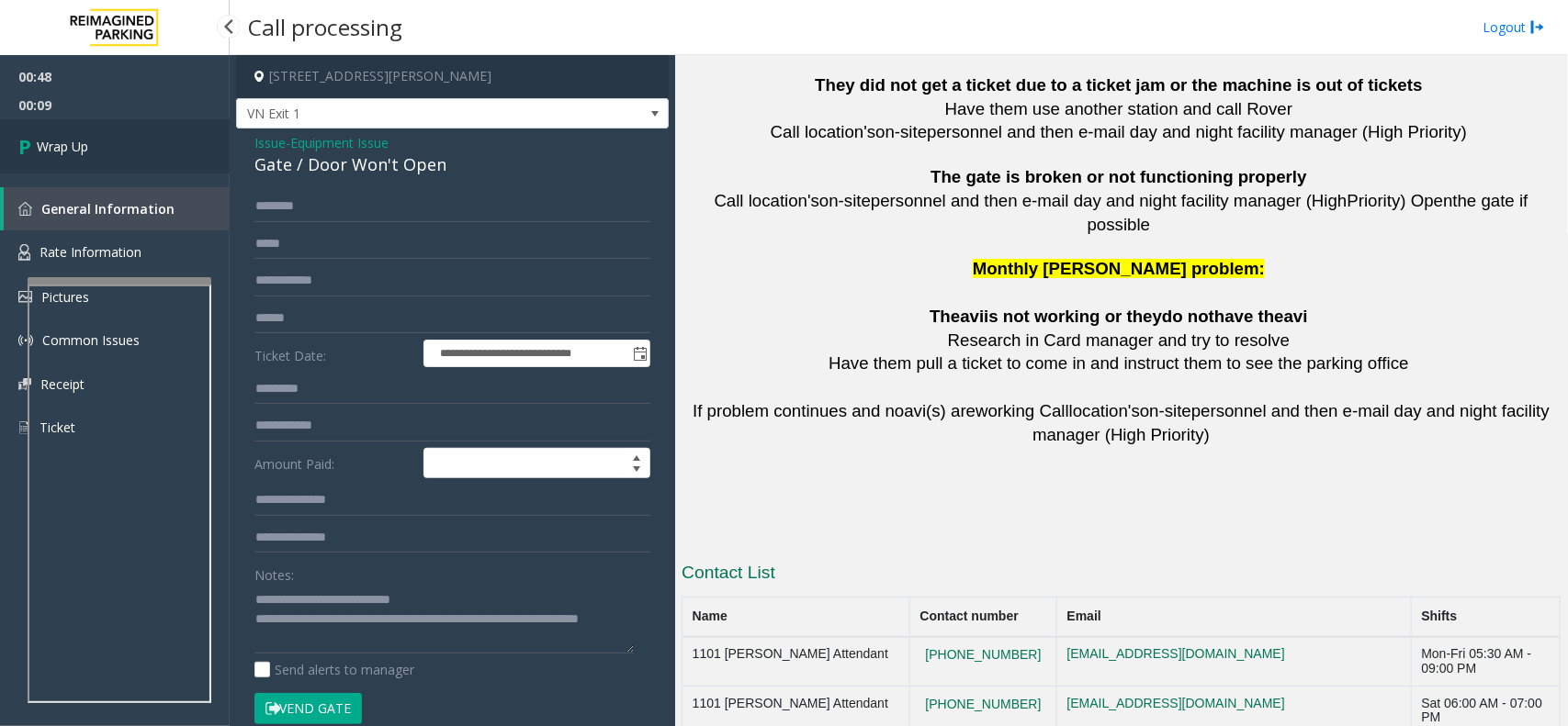
click at [103, 148] on link "Wrap Up" at bounding box center [115, 146] width 230 height 55
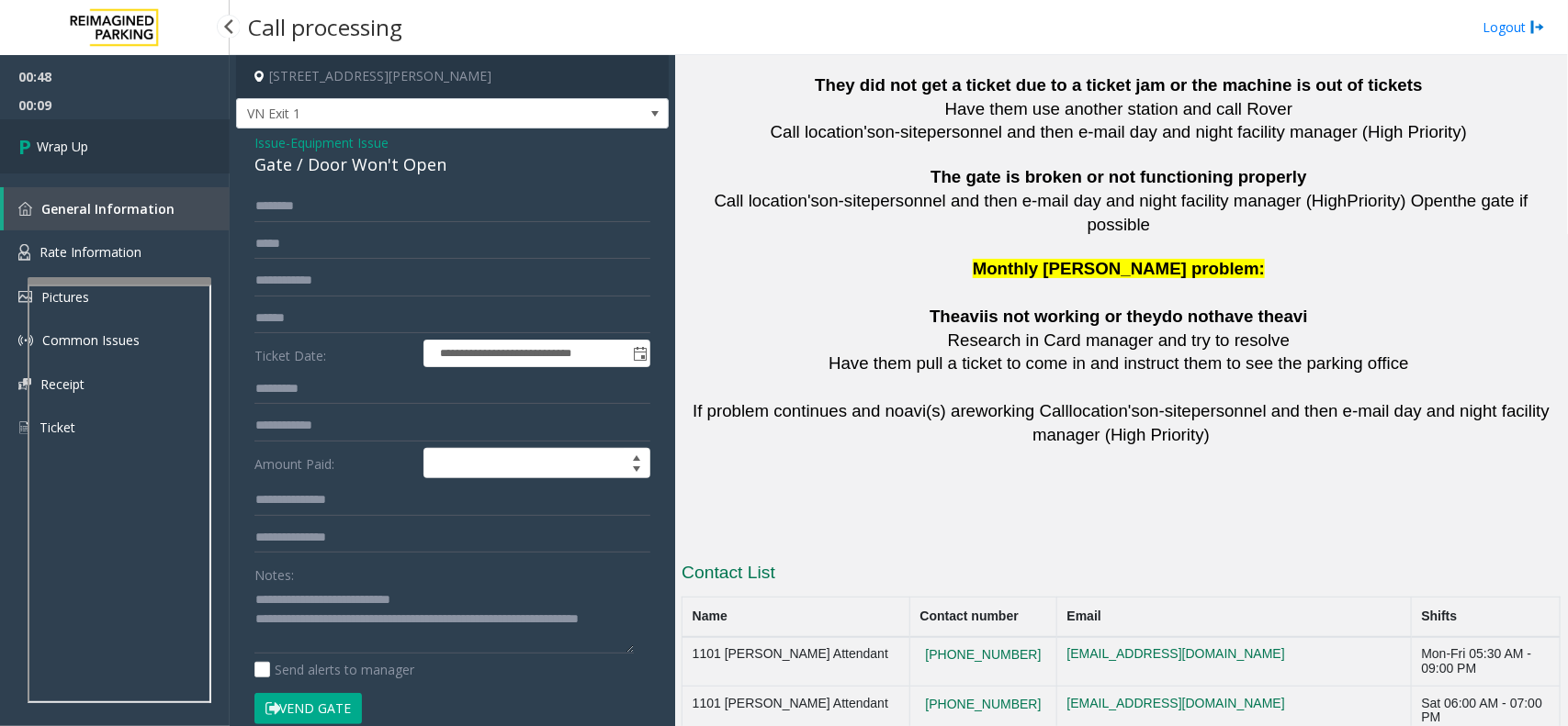
click at [103, 148] on link "Wrap Up" at bounding box center [115, 146] width 230 height 55
click at [103, 147] on link "Wrap Up" at bounding box center [115, 146] width 230 height 55
